Goal: Task Accomplishment & Management: Use online tool/utility

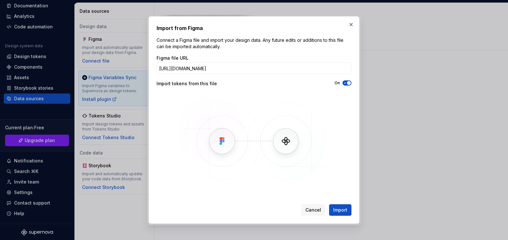
scroll to position [0, 19]
click at [201, 69] on input "[URL][DOMAIN_NAME]" at bounding box center [254, 69] width 195 height 12
drag, startPoint x: 327, startPoint y: 69, endPoint x: 368, endPoint y: 77, distance: 42.0
click at [368, 77] on div "Import from Figma Connect a Figma file and import your design data. Any future …" at bounding box center [254, 120] width 508 height 240
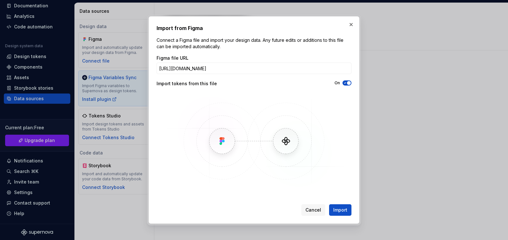
type input "[URL][DOMAIN_NAME]"
click at [344, 212] on span "Import" at bounding box center [340, 210] width 14 height 6
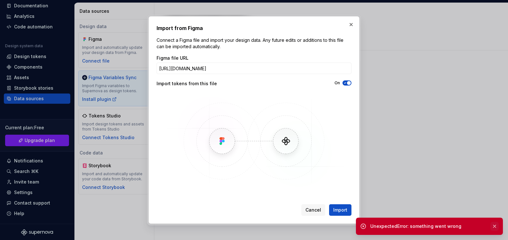
click at [496, 227] on button "button" at bounding box center [495, 226] width 8 height 9
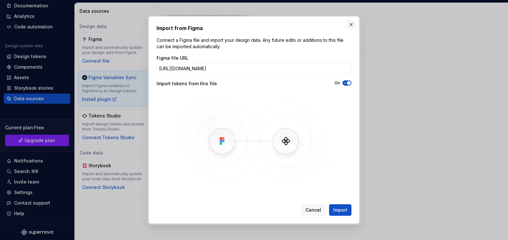
click at [348, 27] on button "button" at bounding box center [351, 24] width 9 height 9
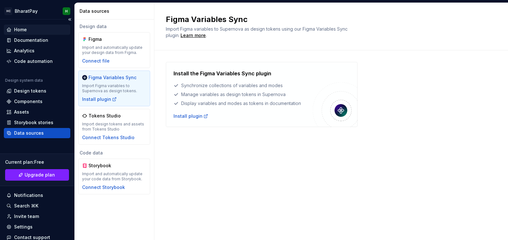
click at [22, 29] on div "Home" at bounding box center [20, 30] width 13 height 6
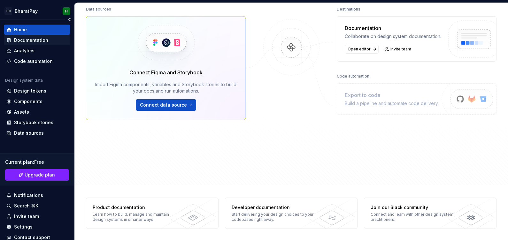
click at [23, 42] on div "Documentation" at bounding box center [31, 40] width 34 height 6
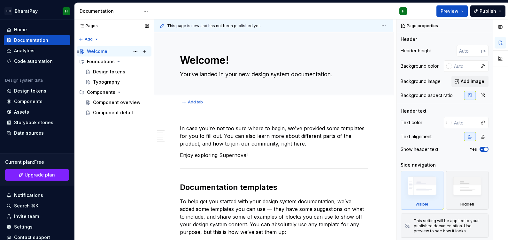
type textarea "*"
click at [29, 94] on div "Design tokens" at bounding box center [30, 91] width 32 height 6
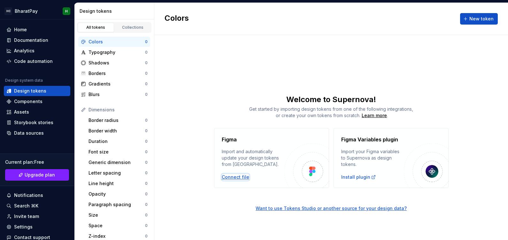
click at [232, 178] on div "Connect file" at bounding box center [235, 177] width 27 height 6
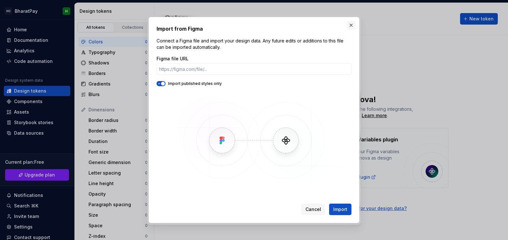
click at [348, 27] on button "button" at bounding box center [351, 25] width 9 height 9
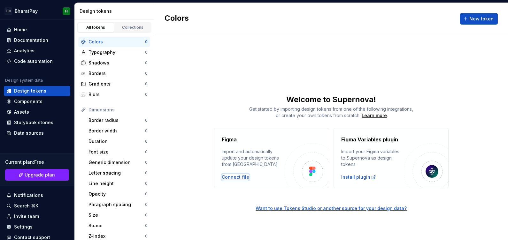
click at [238, 177] on div "Connect file" at bounding box center [235, 177] width 27 height 6
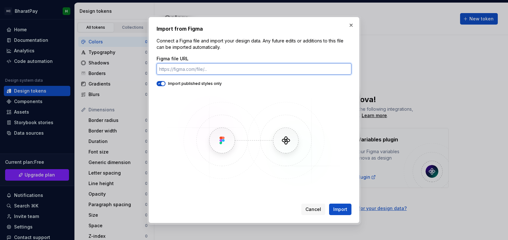
paste input "[URL][DOMAIN_NAME]"
click at [202, 70] on input "[URL][DOMAIN_NAME]" at bounding box center [254, 69] width 195 height 12
drag, startPoint x: 328, startPoint y: 68, endPoint x: 390, endPoint y: 72, distance: 62.5
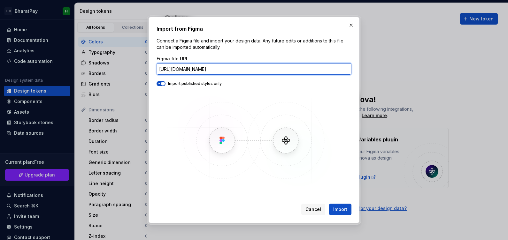
click at [390, 72] on div "Import from Figma Connect a Figma file and import your design data. Any future …" at bounding box center [254, 120] width 508 height 240
type input "[URL][DOMAIN_NAME]"
click at [329, 204] on button "Import" at bounding box center [340, 210] width 22 height 12
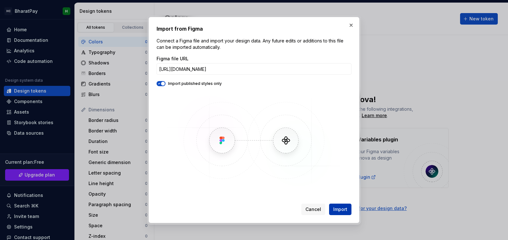
click at [341, 209] on span "Import" at bounding box center [340, 210] width 14 height 6
click at [348, 26] on button "button" at bounding box center [351, 25] width 9 height 9
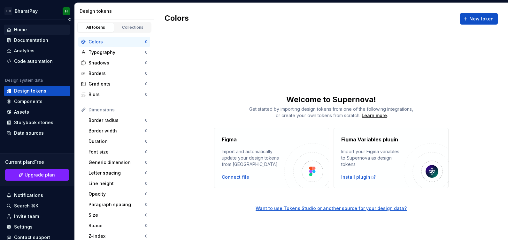
click at [20, 31] on div "Home" at bounding box center [20, 30] width 13 height 6
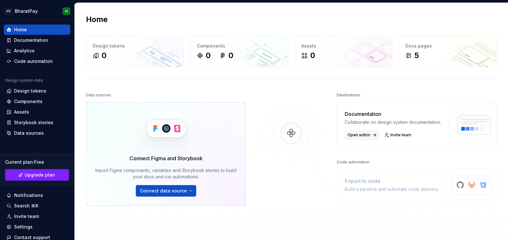
click at [354, 138] on link "Open editor" at bounding box center [362, 135] width 34 height 9
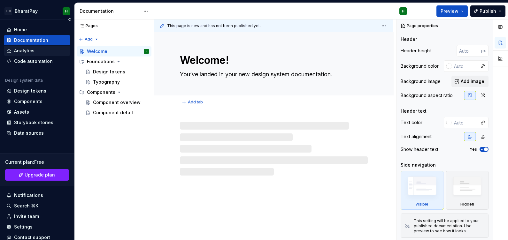
type textarea "*"
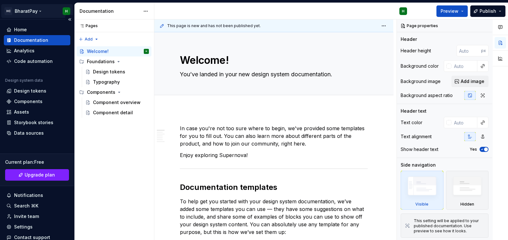
click at [35, 14] on html "HC BharatPay H Home Documentation Analytics Code automation Design system data …" at bounding box center [254, 120] width 508 height 240
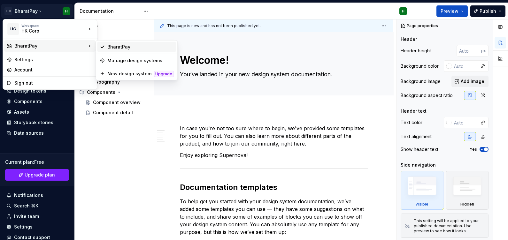
click at [108, 47] on div "BharatPay" at bounding box center [140, 47] width 66 height 6
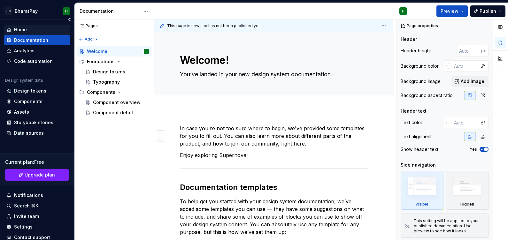
click at [27, 28] on div "Home" at bounding box center [36, 30] width 61 height 6
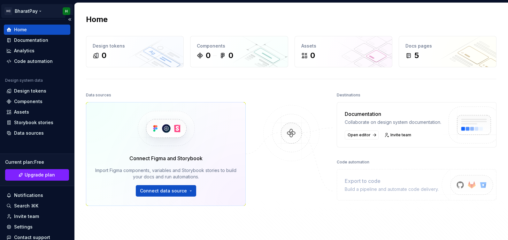
click at [22, 9] on html "HC BharatPay H Home Documentation Analytics Code automation Design system data …" at bounding box center [254, 120] width 508 height 240
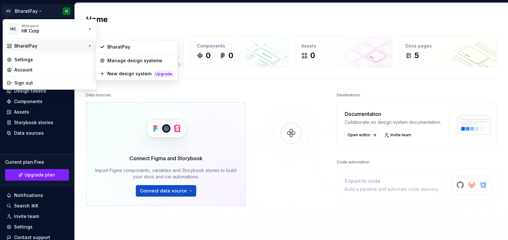
click at [23, 48] on div "BharatPay" at bounding box center [50, 46] width 72 height 6
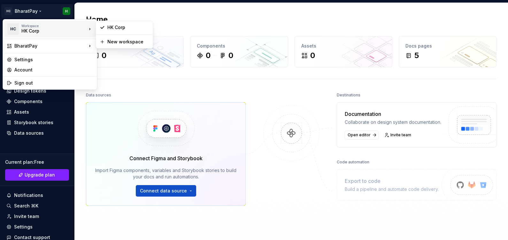
click at [30, 30] on div "HK Corp" at bounding box center [48, 31] width 54 height 6
click at [20, 32] on div "HC Workspace HK Corp" at bounding box center [47, 29] width 80 height 17
click at [126, 42] on div "New workspace" at bounding box center [128, 42] width 42 height 6
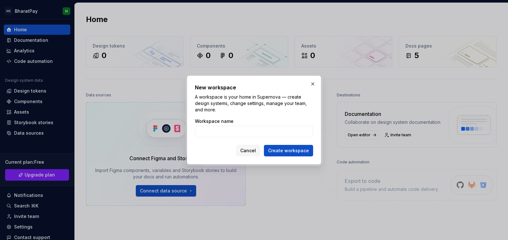
click at [319, 89] on div "New workspace A workspace is your home in Supernova — create design systems, ch…" at bounding box center [254, 120] width 134 height 89
click at [313, 86] on button "button" at bounding box center [312, 84] width 9 height 9
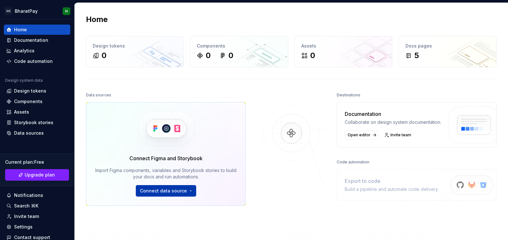
click at [165, 193] on html "HC BharatPay H Home Documentation Analytics Code automation Design system data …" at bounding box center [254, 120] width 508 height 240
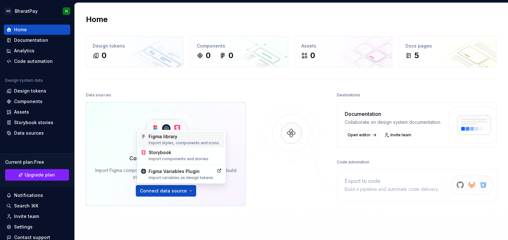
click at [181, 141] on div "Import styles, components and icons." at bounding box center [185, 143] width 73 height 5
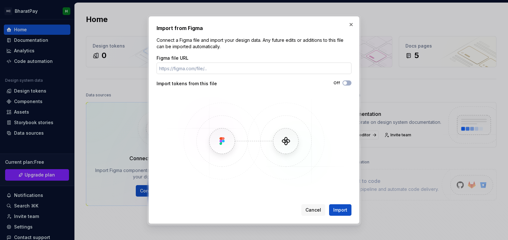
click at [235, 68] on input "Figma file URL" at bounding box center [254, 69] width 195 height 12
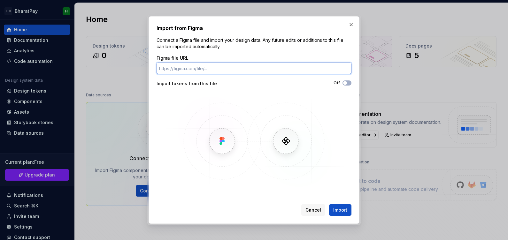
paste input "https://www.figma.com/proto/fcQa6vqVTWgyV2aUetnRx6/Harish-Kumar-s-team-library?…"
drag, startPoint x: 209, startPoint y: 71, endPoint x: 118, endPoint y: 58, distance: 91.7
click at [118, 58] on div "Import from Figma Connect a Figma file and import your design data. Any future …" at bounding box center [254, 120] width 508 height 240
type input "https://www.figma.com/proto/fcQa6vqVTWgyV2aUetnRx6/Harish-Kumar-s-team-library?…"
click at [247, 69] on input "https://www.figma.com/proto/fcQa6vqVTWgyV2aUetnRx6/Harish-Kumar-s-team-library?…" at bounding box center [254, 69] width 195 height 12
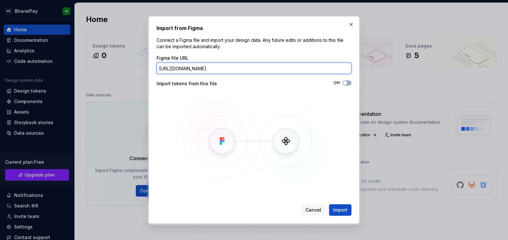
scroll to position [0, 54]
drag, startPoint x: 308, startPoint y: 69, endPoint x: 363, endPoint y: 73, distance: 55.2
click at [363, 73] on div "Import from Figma Connect a Figma file and import your design data. Any future …" at bounding box center [254, 120] width 508 height 240
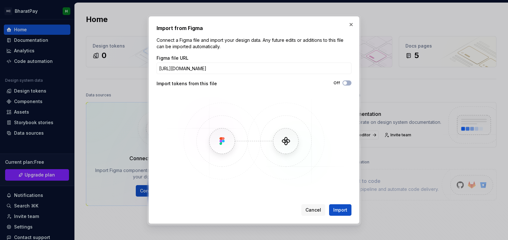
scroll to position [0, 0]
click at [349, 28] on button "button" at bounding box center [351, 24] width 9 height 9
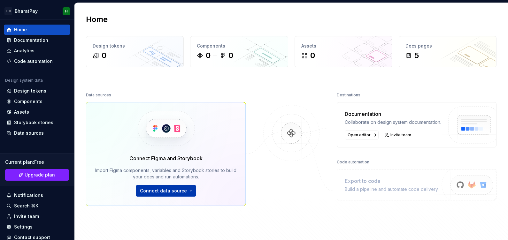
click at [169, 195] on html "HC BharatPay H Home Documentation Analytics Code automation Design system data …" at bounding box center [254, 120] width 508 height 240
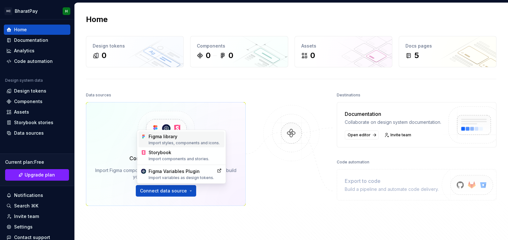
click at [170, 137] on div "Figma library Import styles, components and icons." at bounding box center [185, 140] width 73 height 12
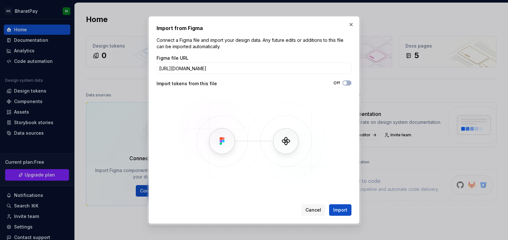
click at [185, 61] on label "Figma file URL" at bounding box center [173, 58] width 32 height 6
click at [185, 63] on input "https://www.figma.com/proto/fcQa6vqVTWgyV2aUetnRx6/Harish-Kumar-s-team-library?…" at bounding box center [254, 69] width 195 height 12
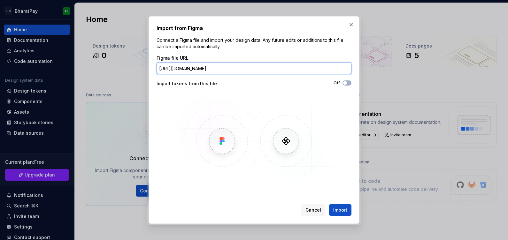
paste input "design/fcQa6vqVTWgyV2aUetnRx6/Harish-Kumar-s-team-library?m=dev&"
drag, startPoint x: 241, startPoint y: 68, endPoint x: 147, endPoint y: 88, distance: 96.4
click at [147, 88] on div "Import from Figma Connect a Figma file and import your design data. Any future …" at bounding box center [254, 120] width 214 height 211
type input "https://www.figma.com/design/fcQa6vqVTWgyV2aUetnRx6/Harish-Kumar-s-team-library…"
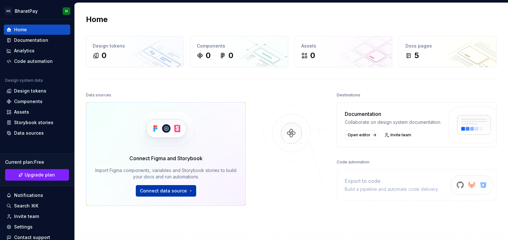
click at [164, 194] on html "HC BharatPay H Home Documentation Analytics Code automation Design system data …" at bounding box center [254, 120] width 508 height 240
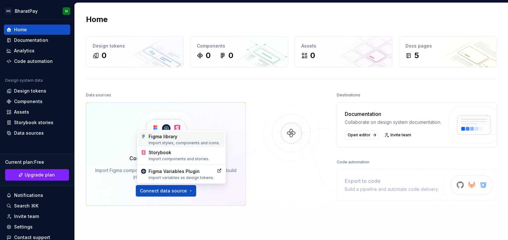
click at [174, 138] on div "Figma library Import styles, components and icons." at bounding box center [185, 140] width 73 height 12
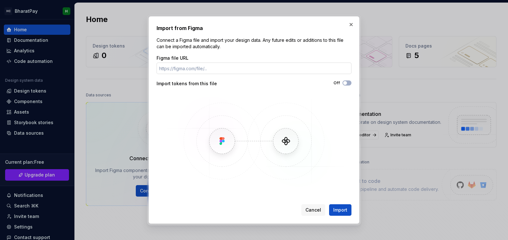
click at [168, 68] on input "Figma file URL" at bounding box center [254, 69] width 195 height 12
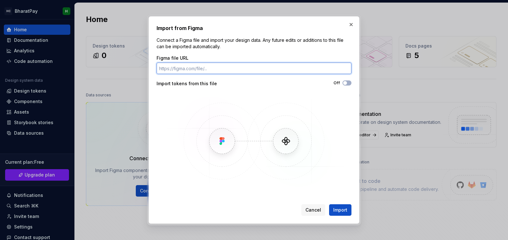
paste input "[URL][DOMAIN_NAME]"
click at [194, 69] on input "[URL][DOMAIN_NAME]" at bounding box center [254, 69] width 195 height 12
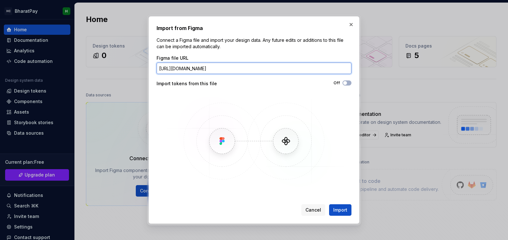
drag, startPoint x: 326, startPoint y: 68, endPoint x: 372, endPoint y: 66, distance: 46.1
click at [372, 66] on div "Import from Figma Connect a Figma file and import your design data. Any future …" at bounding box center [254, 120] width 508 height 240
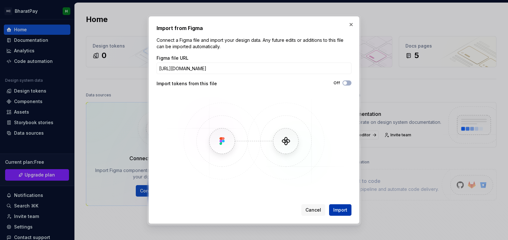
click at [343, 209] on span "Import" at bounding box center [340, 210] width 14 height 6
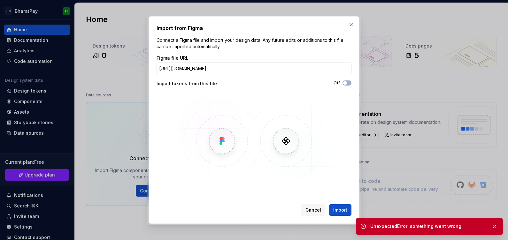
click at [213, 70] on input "[URL][DOMAIN_NAME]" at bounding box center [254, 69] width 195 height 12
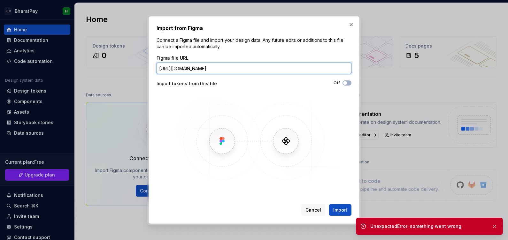
click at [213, 70] on input "[URL][DOMAIN_NAME]" at bounding box center [254, 69] width 195 height 12
type input "[URL][DOMAIN_NAME]"
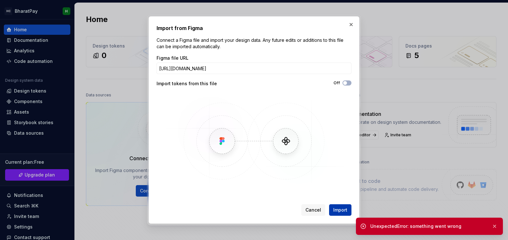
click at [341, 213] on span "Import" at bounding box center [340, 210] width 14 height 6
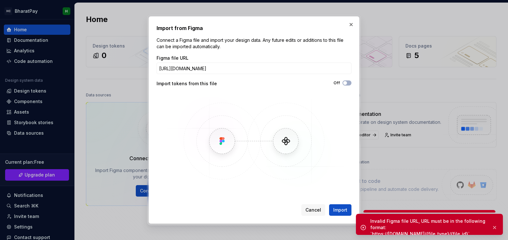
click at [348, 30] on h2 "Import from Figma" at bounding box center [254, 28] width 195 height 8
click at [351, 27] on button "button" at bounding box center [351, 24] width 9 height 9
